Goal: Task Accomplishment & Management: Use online tool/utility

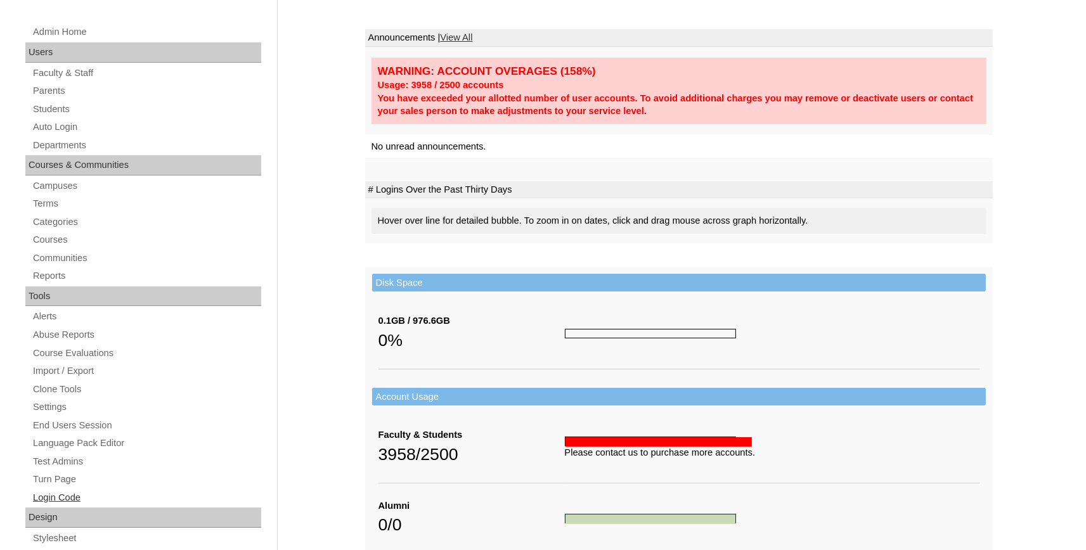
scroll to position [279, 0]
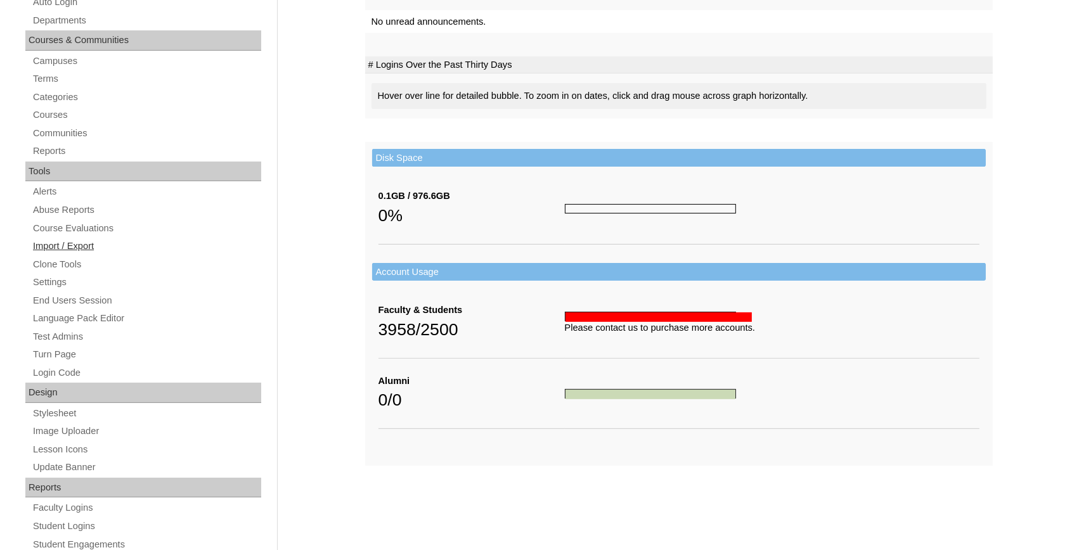
click at [78, 248] on link "Import / Export" at bounding box center [146, 246] width 229 height 16
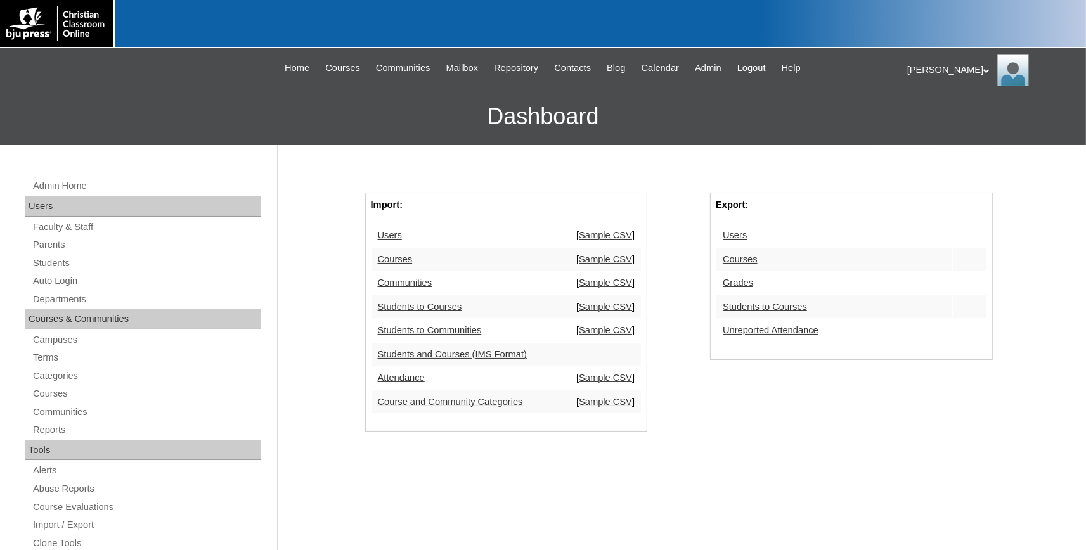
click at [750, 309] on link "Students to Courses" at bounding box center [765, 307] width 84 height 10
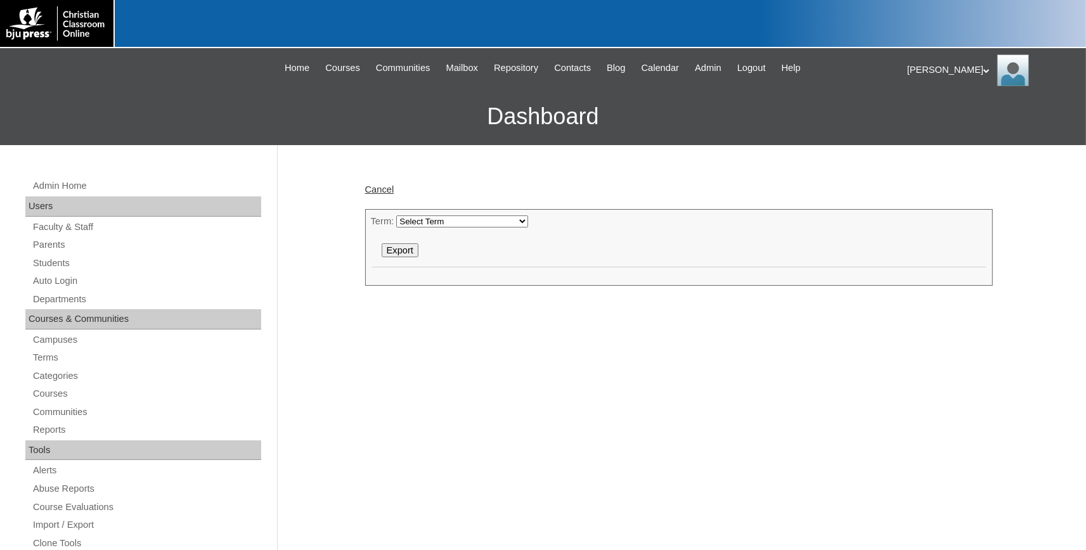
click at [396, 215] on select "Select Term [DATE]-[DATE] [DATE]-[DATE] [DATE]-[DATE] [DATE]-[DATE] [DATE]-[DAT…" at bounding box center [462, 221] width 132 height 12
select select "51"
click option "2025-2026" at bounding box center [0, 0] width 0 height 0
click at [401, 257] on input "Export" at bounding box center [400, 250] width 37 height 14
